Goal: Information Seeking & Learning: Learn about a topic

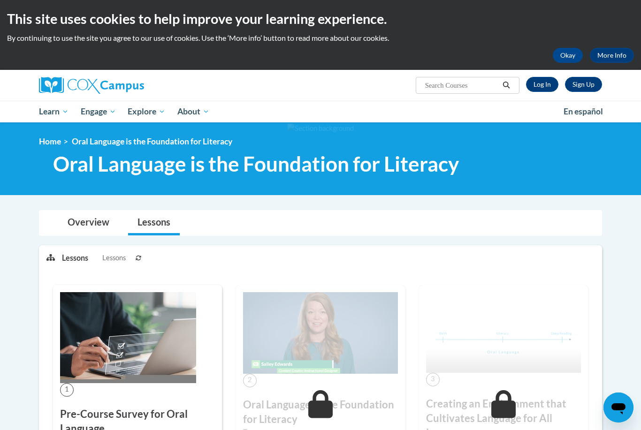
click at [236, 104] on ul "My Learning My Learning My Course Progress Certificates My Action Plans Group D…" at bounding box center [295, 112] width 525 height 22
click at [541, 86] on link "Log In" at bounding box center [542, 84] width 32 height 15
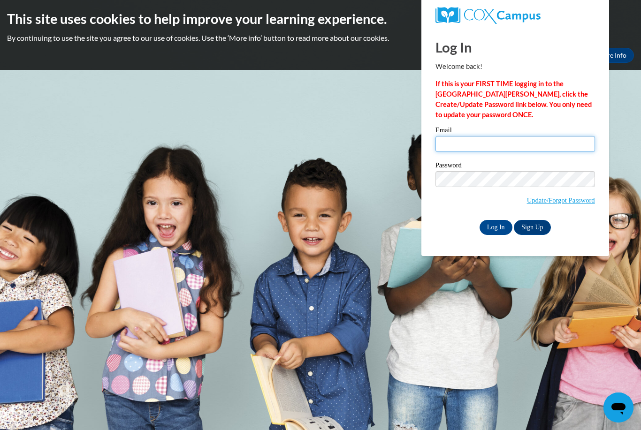
type input "nmoya@suzukischool.com"
click at [495, 227] on input "Log In" at bounding box center [495, 227] width 33 height 15
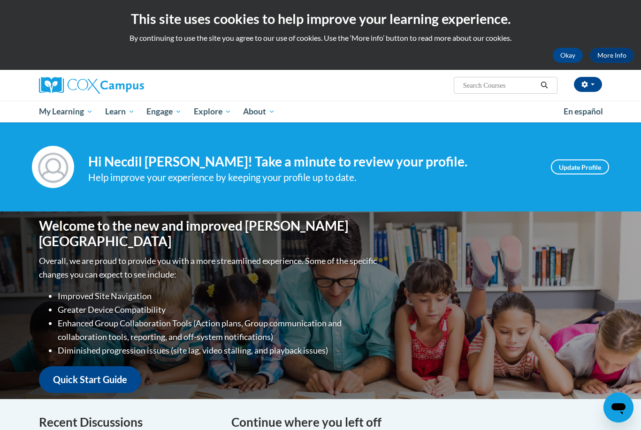
click at [0, 0] on span "My Course Progress" at bounding box center [0, 0] width 0 height 0
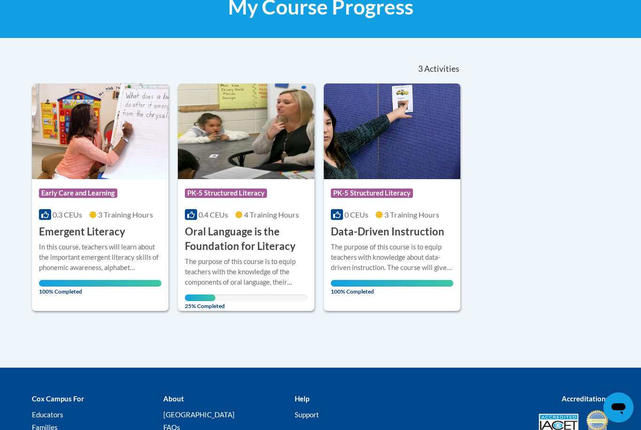
scroll to position [153, 0]
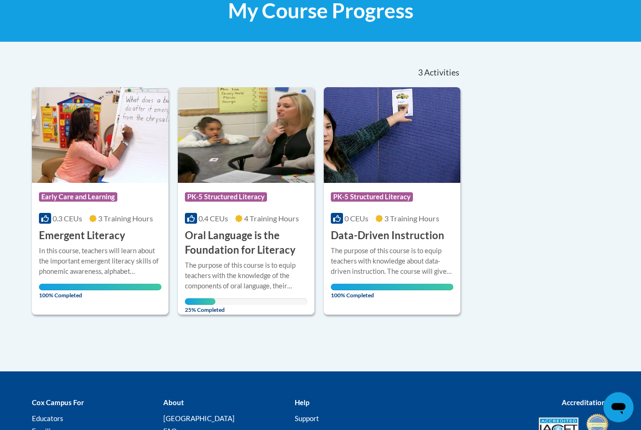
click at [222, 232] on h3 "Oral Language is the Foundation for Literacy" at bounding box center [246, 243] width 122 height 29
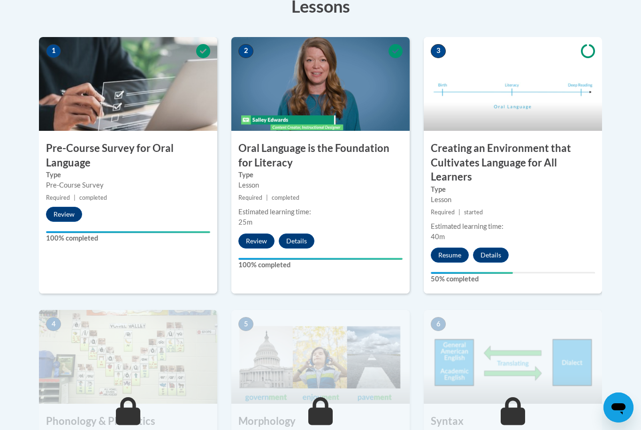
scroll to position [278, 0]
click at [506, 156] on h3 "Creating an Environment that Cultivates Language for All Learners" at bounding box center [513, 163] width 178 height 43
click at [445, 258] on button "Resume" at bounding box center [450, 255] width 38 height 15
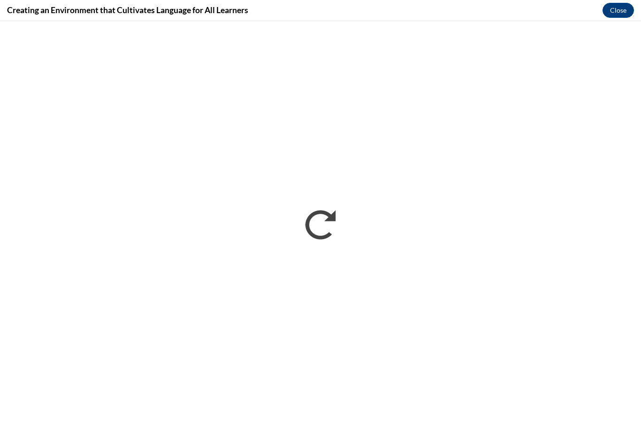
scroll to position [293, 0]
